Goal: Transaction & Acquisition: Purchase product/service

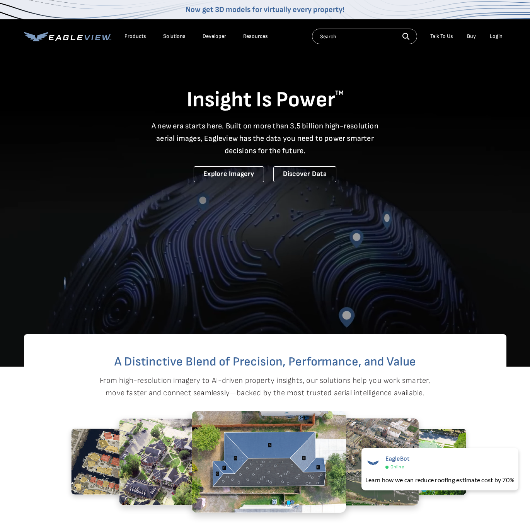
click at [498, 38] on div "Login" at bounding box center [496, 36] width 13 height 7
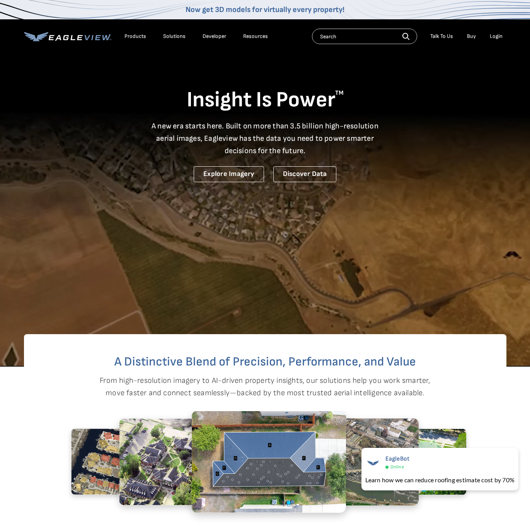
click at [498, 38] on div "Login" at bounding box center [496, 36] width 13 height 7
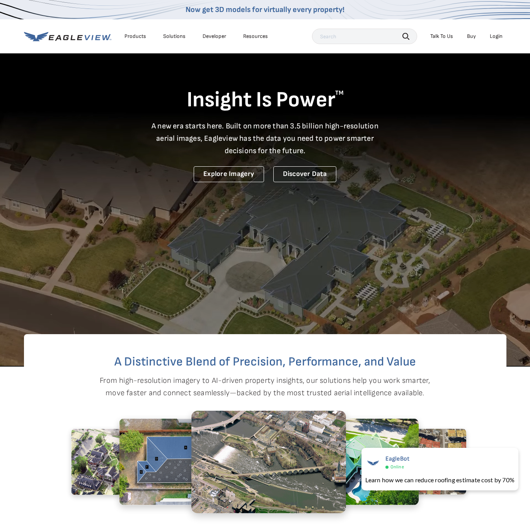
click at [501, 34] on div "Login" at bounding box center [496, 36] width 13 height 7
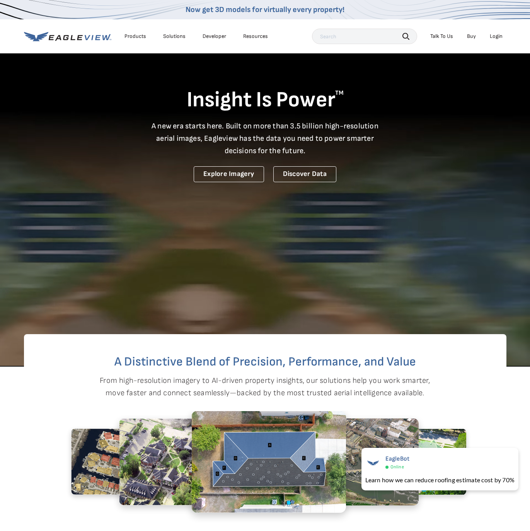
click at [494, 35] on div "Login" at bounding box center [496, 36] width 13 height 7
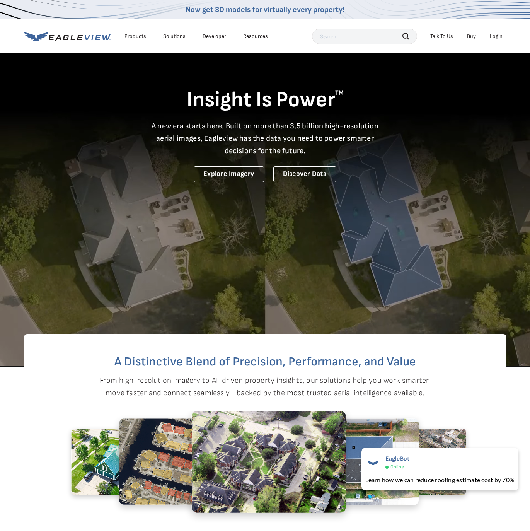
click at [499, 39] on div "Login" at bounding box center [496, 36] width 13 height 7
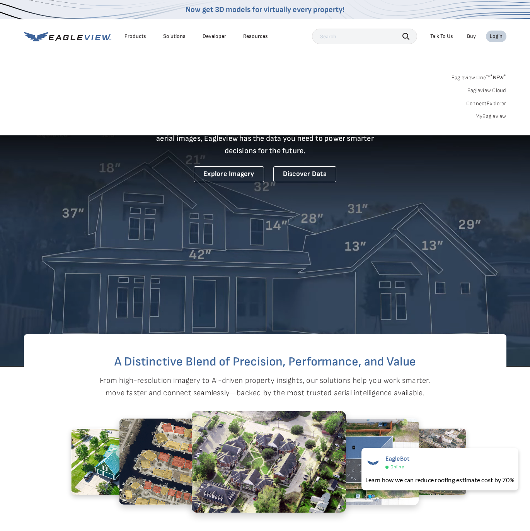
click at [489, 119] on link "MyEagleview" at bounding box center [491, 116] width 31 height 7
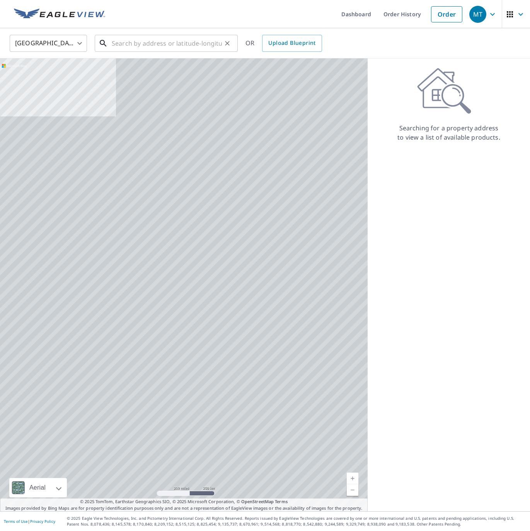
click at [179, 50] on input "text" at bounding box center [167, 43] width 110 height 22
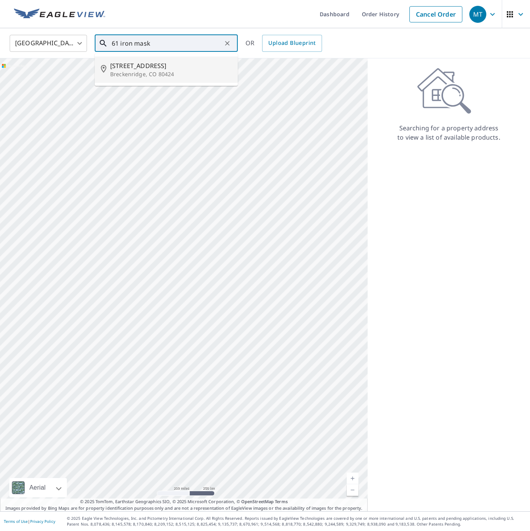
click at [138, 72] on p "Breckenridge, CO 80424" at bounding box center [170, 74] width 121 height 8
type input "[STREET_ADDRESS][PERSON_NAME]"
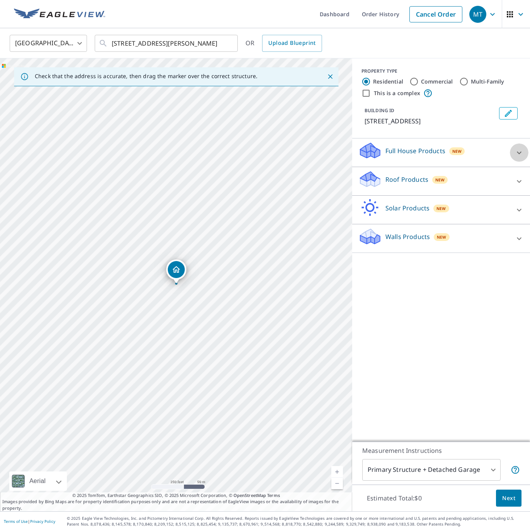
click at [516, 153] on icon at bounding box center [519, 152] width 9 height 9
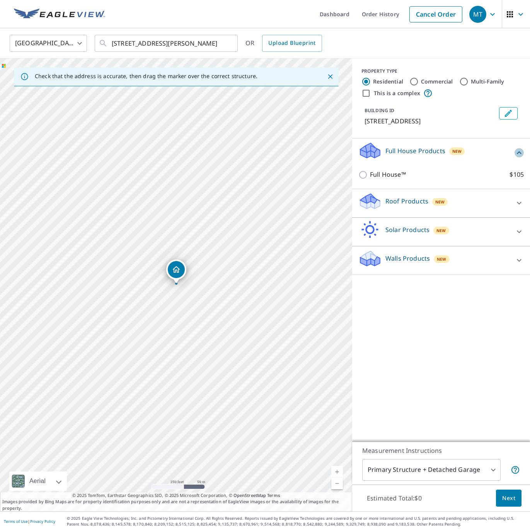
click at [516, 153] on icon at bounding box center [519, 152] width 9 height 9
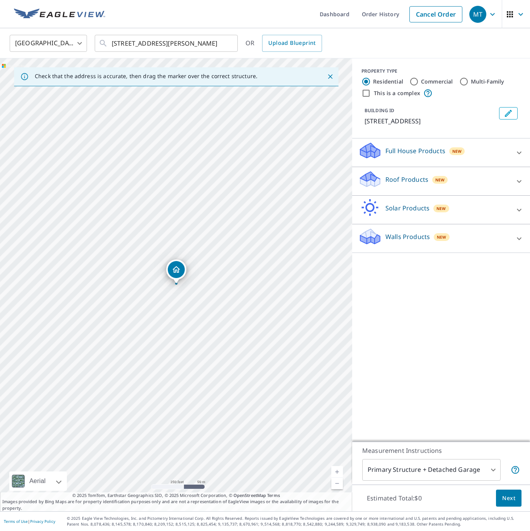
click at [513, 188] on div "Roof Products New" at bounding box center [442, 181] width 166 height 22
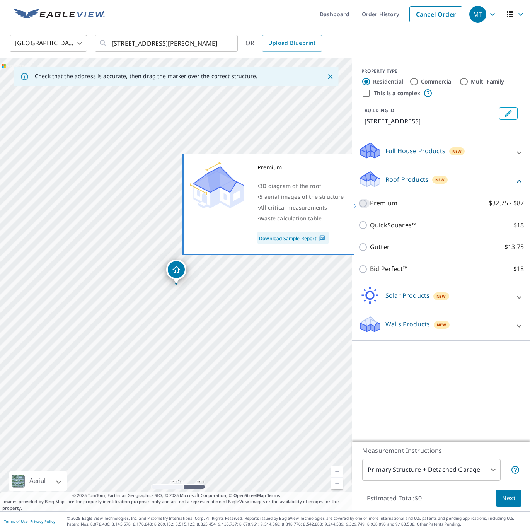
click at [366, 202] on input "Premium $32.75 - $87" at bounding box center [365, 203] width 12 height 9
checkbox input "true"
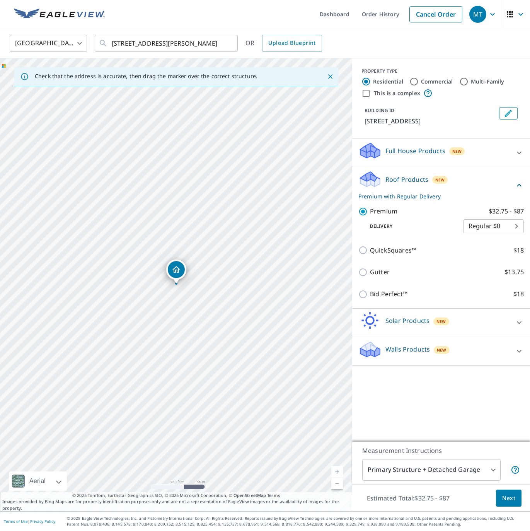
click at [512, 499] on span "Next" at bounding box center [509, 499] width 13 height 10
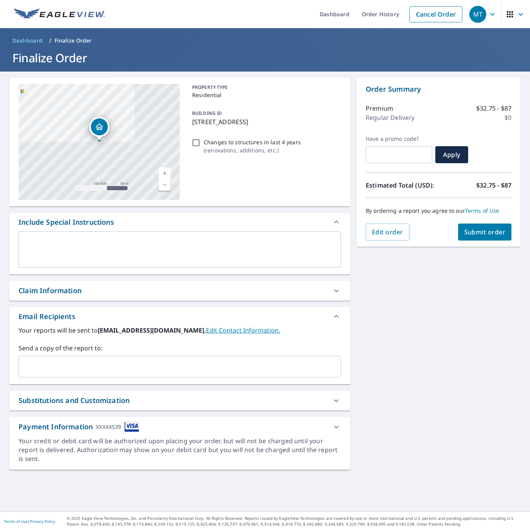
click at [475, 228] on span "Submit order" at bounding box center [485, 232] width 41 height 9
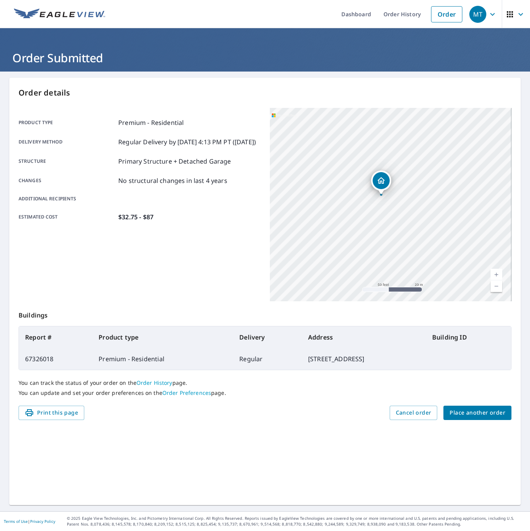
drag, startPoint x: 478, startPoint y: 167, endPoint x: 355, endPoint y: 216, distance: 132.6
click at [355, 216] on div "[STREET_ADDRESS][PERSON_NAME]" at bounding box center [391, 204] width 242 height 193
